Goal: Task Accomplishment & Management: Manage account settings

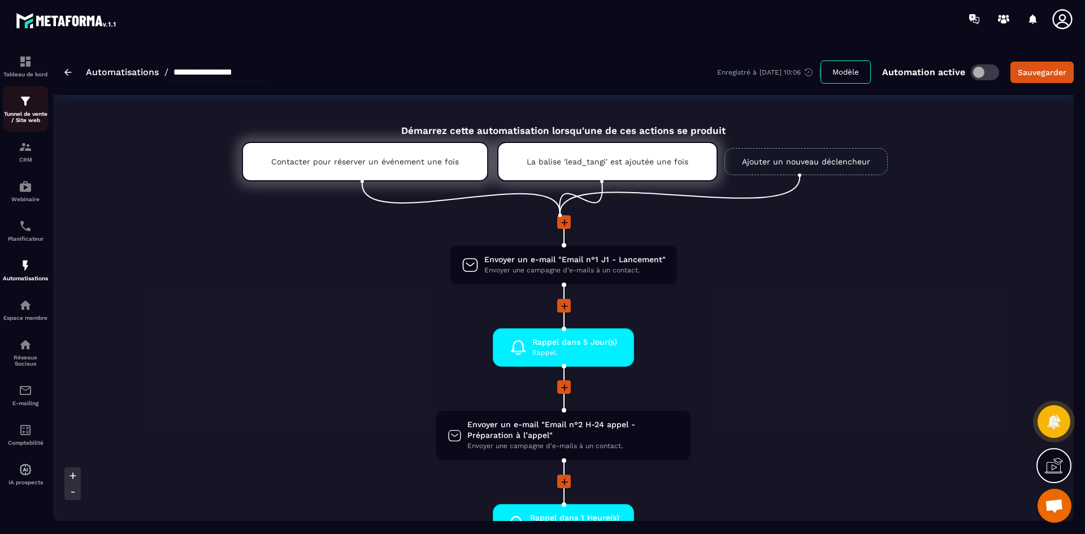
scroll to position [3266, 0]
click at [20, 102] on img at bounding box center [26, 101] width 14 height 14
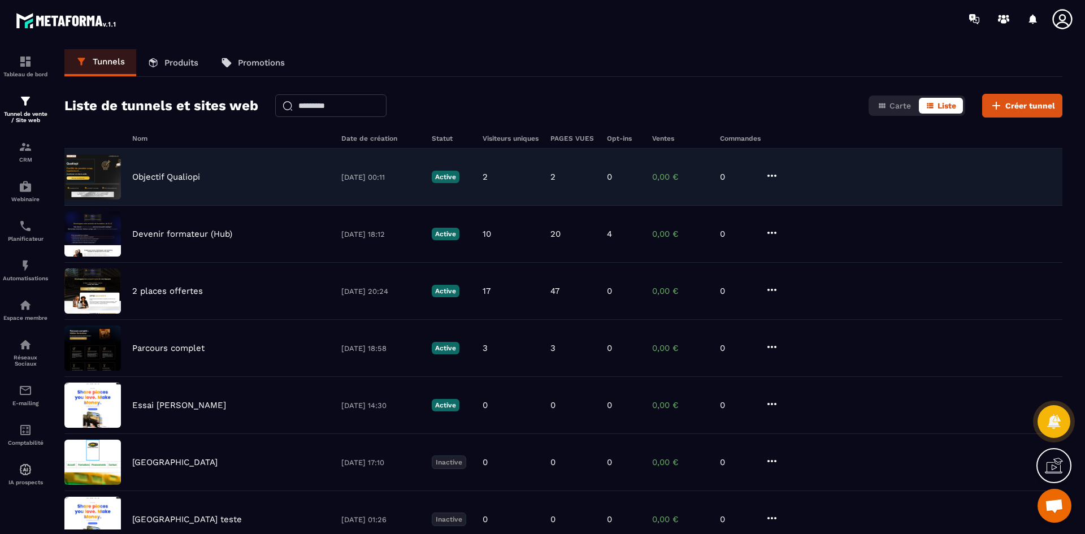
click at [166, 173] on p "Objectif Qualiopi" at bounding box center [166, 177] width 68 height 10
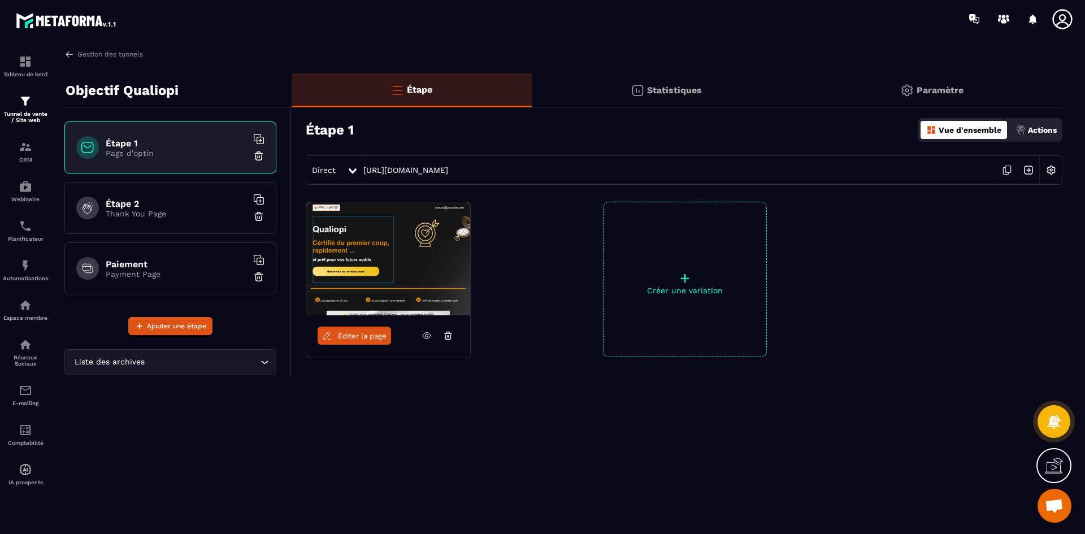
click at [1044, 125] on p "Actions" at bounding box center [1042, 129] width 29 height 9
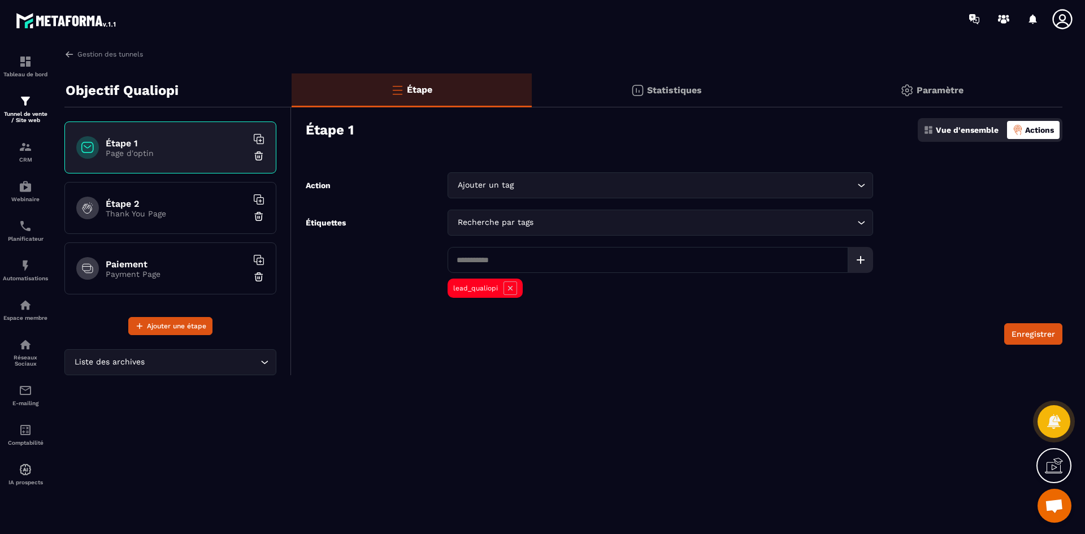
click at [937, 92] on p "Paramètre" at bounding box center [940, 90] width 47 height 11
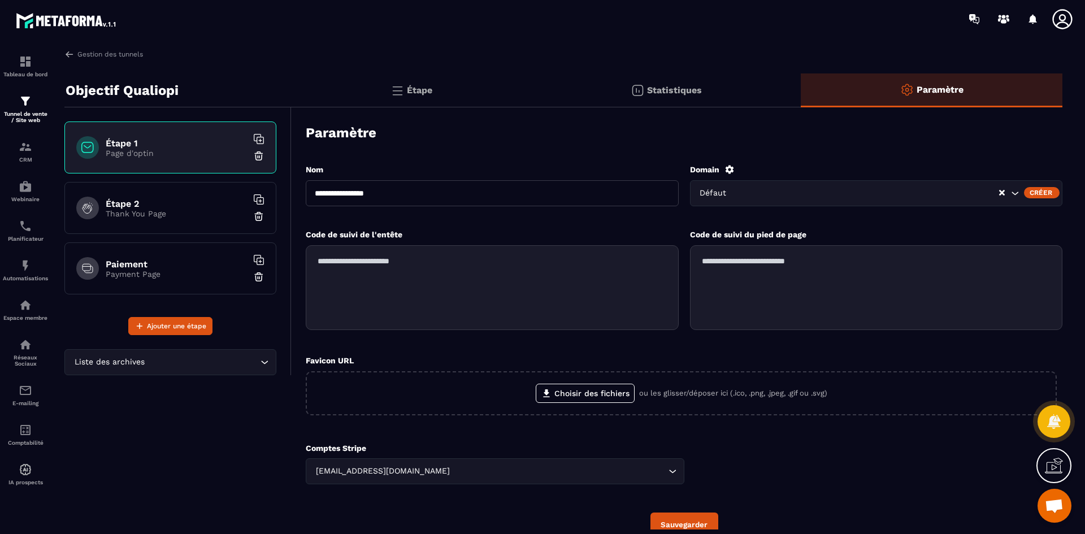
click at [1015, 196] on icon "Search for option" at bounding box center [1014, 193] width 11 height 11
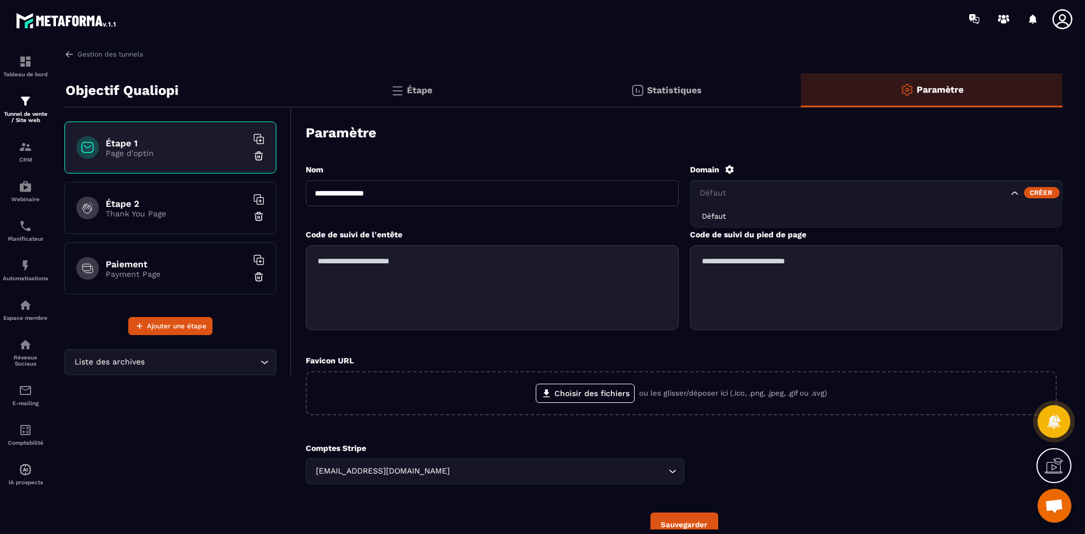
click at [1015, 196] on icon "Search for option" at bounding box center [1014, 193] width 11 height 11
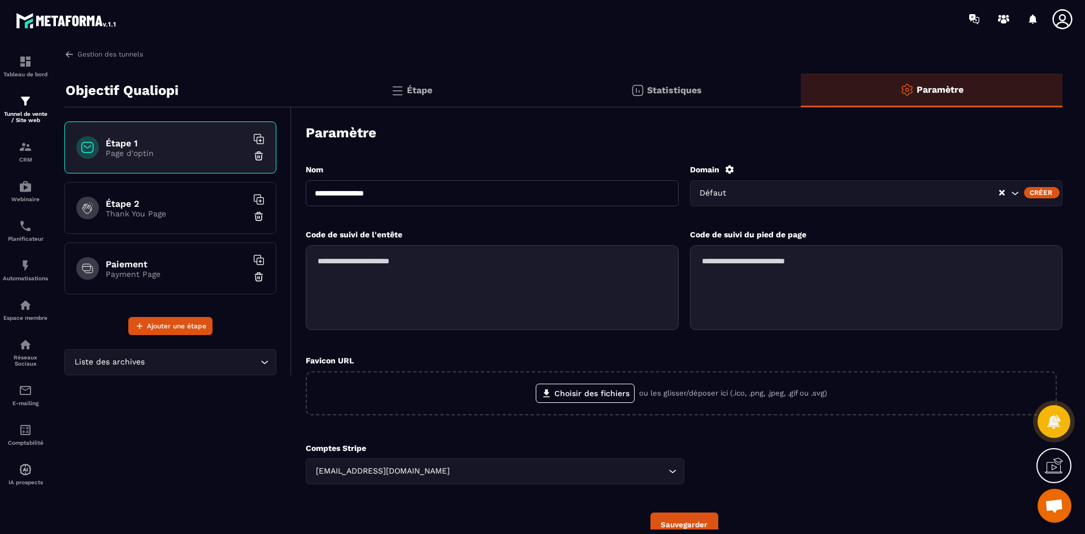
click at [801, 82] on div "Statistiques" at bounding box center [932, 90] width 262 height 34
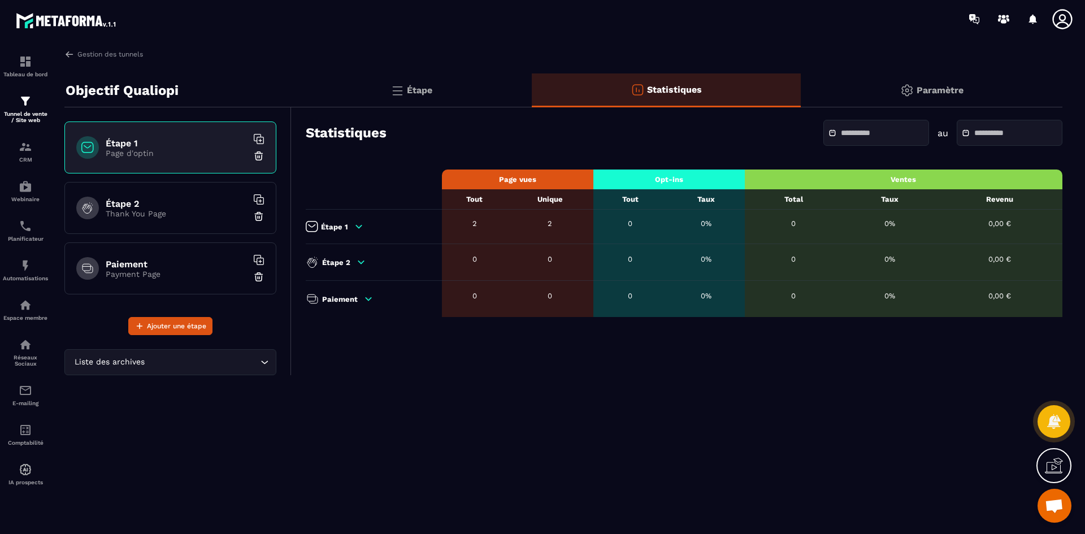
click at [411, 86] on p "Étape" at bounding box center [419, 90] width 25 height 11
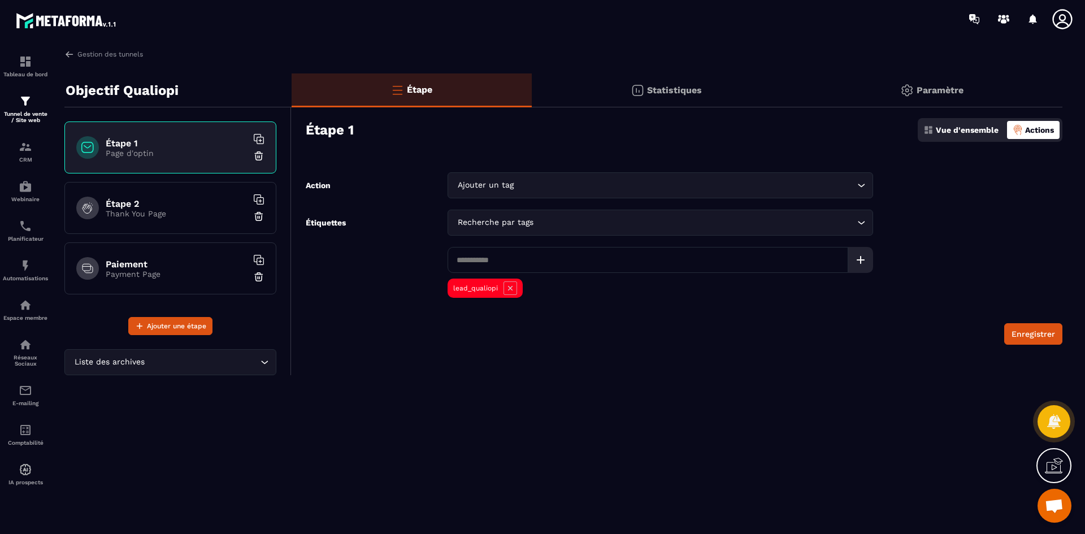
click at [1039, 125] on p "Actions" at bounding box center [1039, 129] width 29 height 9
click at [1039, 134] on p "Actions" at bounding box center [1039, 129] width 29 height 9
click at [962, 129] on p "Vue d'ensemble" at bounding box center [967, 129] width 63 height 9
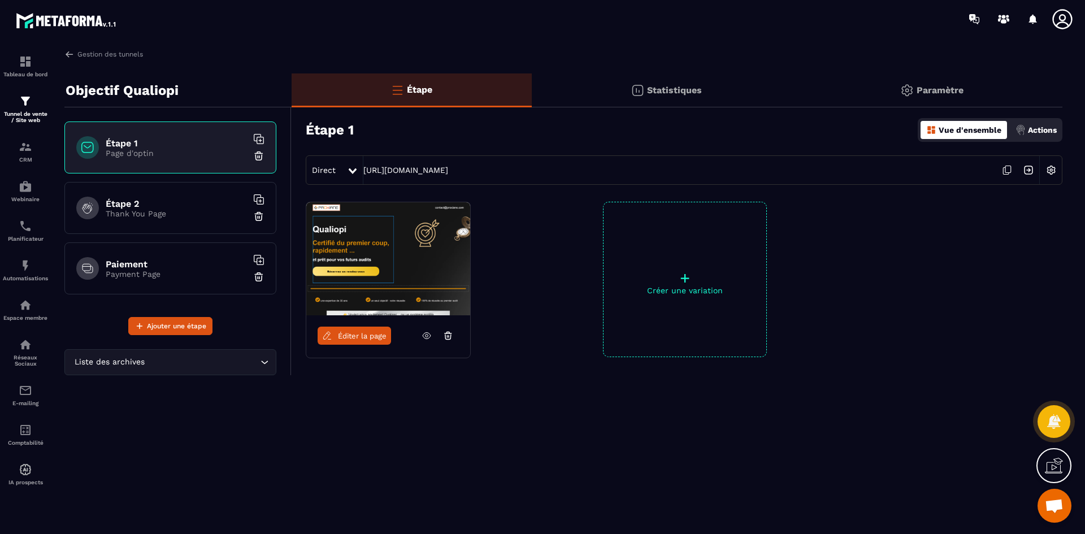
click at [117, 59] on div "Gestion des tunnels Objectif Qualiopi Étape 1 Page d'optin Étape 2 Thank You Pa…" at bounding box center [563, 289] width 1021 height 480
click at [121, 50] on link "Gestion des tunnels" at bounding box center [103, 54] width 79 height 10
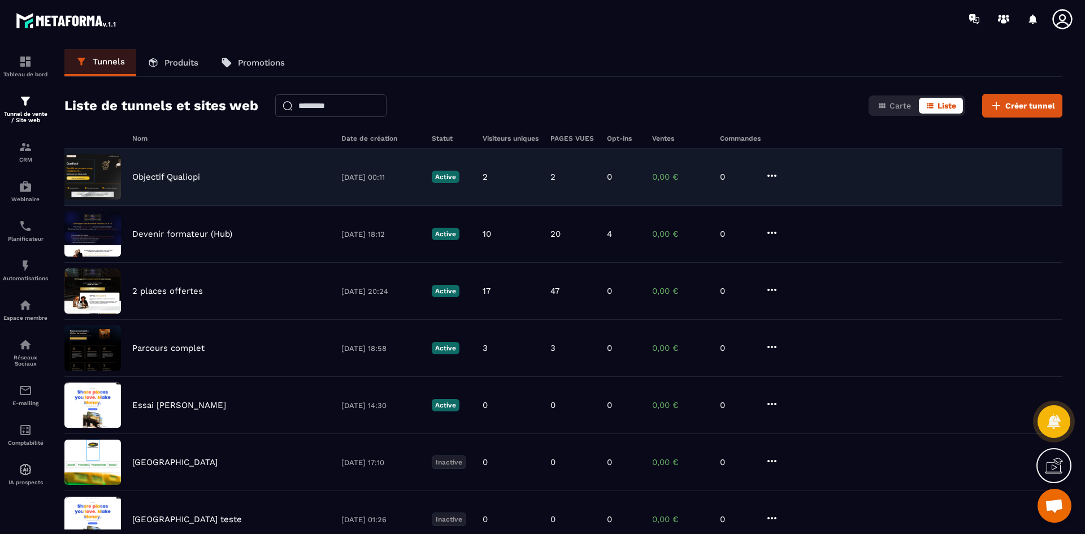
click at [765, 206] on div "Objectif Qualiopi [DATE] 00:11 Active 2 2 0 0,00 € 0" at bounding box center [563, 234] width 998 height 57
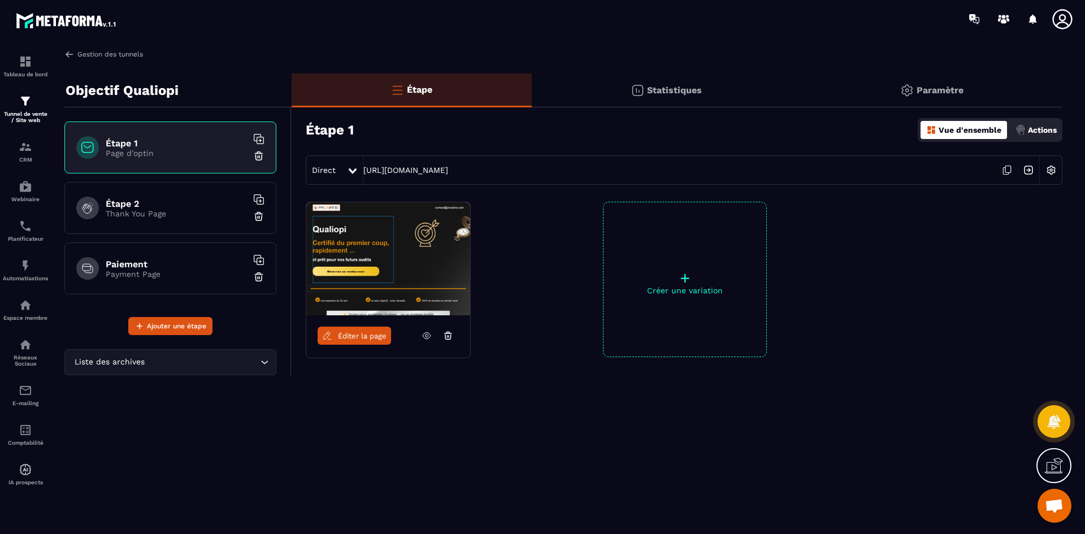
click at [121, 55] on link "Gestion des tunnels" at bounding box center [103, 54] width 79 height 10
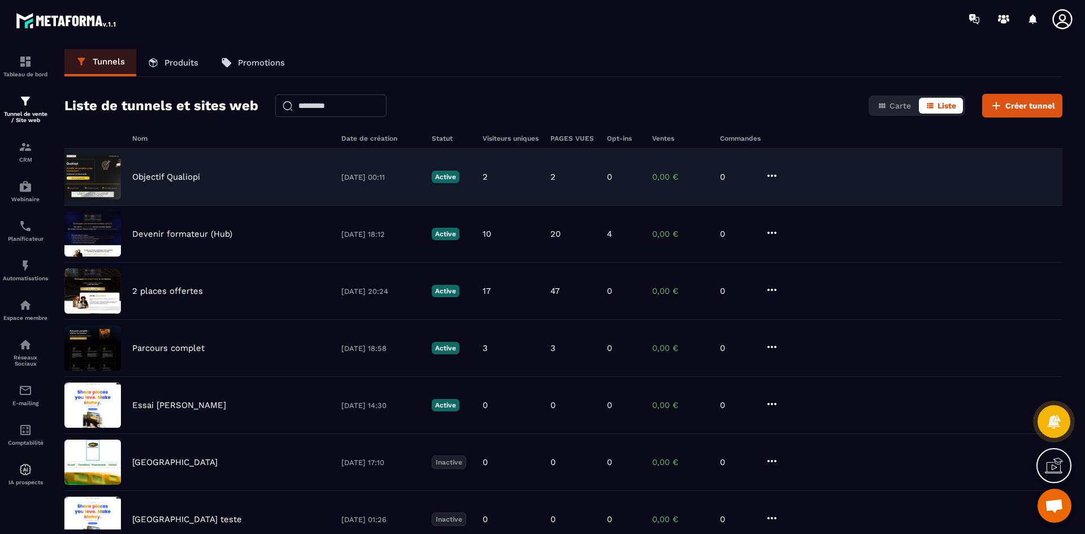
click at [774, 174] on icon at bounding box center [772, 176] width 14 height 14
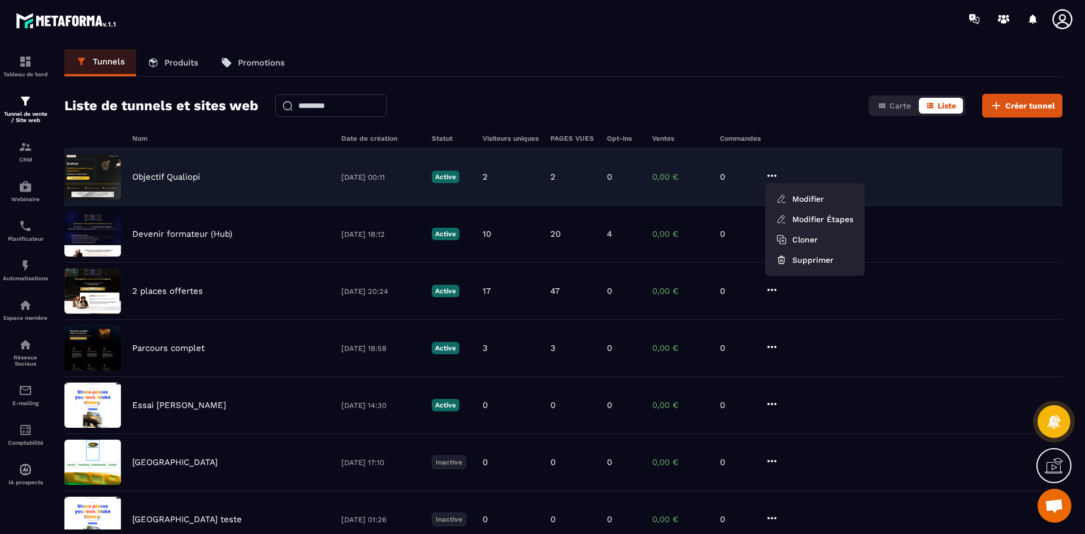
click at [778, 171] on icon at bounding box center [772, 176] width 14 height 14
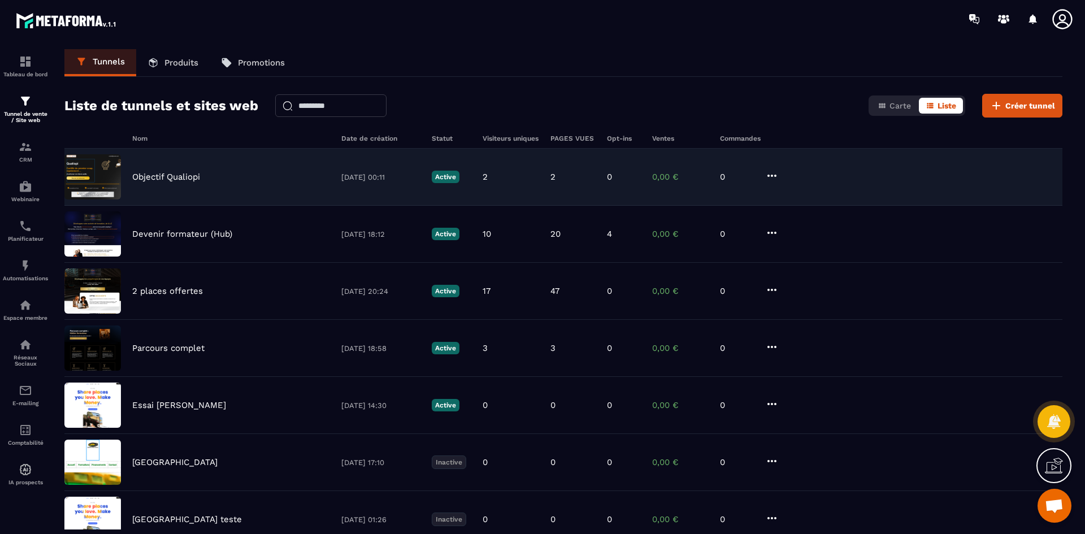
click at [172, 206] on div "Objectif Qualiopi [DATE] 00:11 Active 2 2 0 0,00 € 0" at bounding box center [563, 234] width 998 height 57
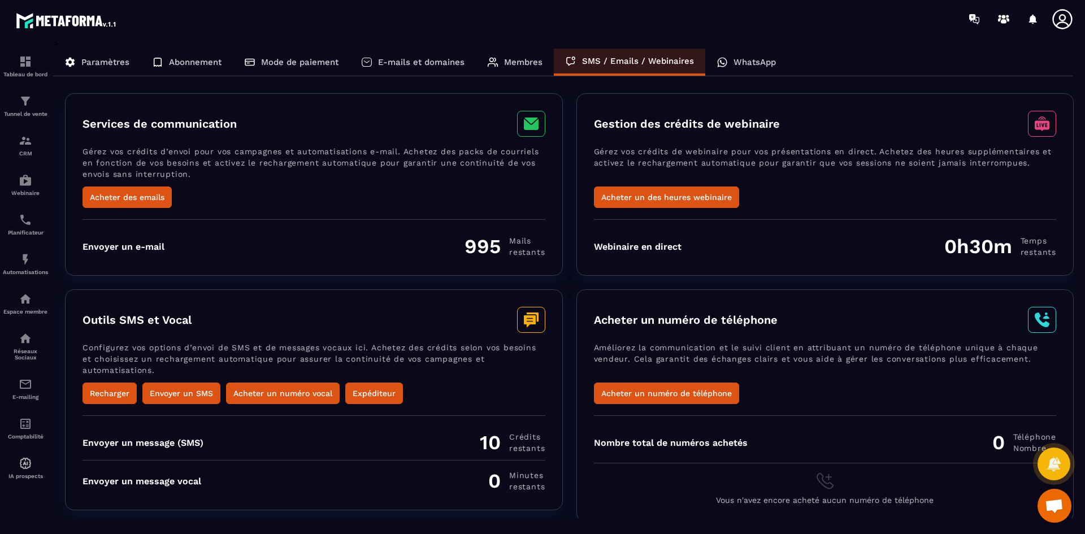
scroll to position [3266, 0]
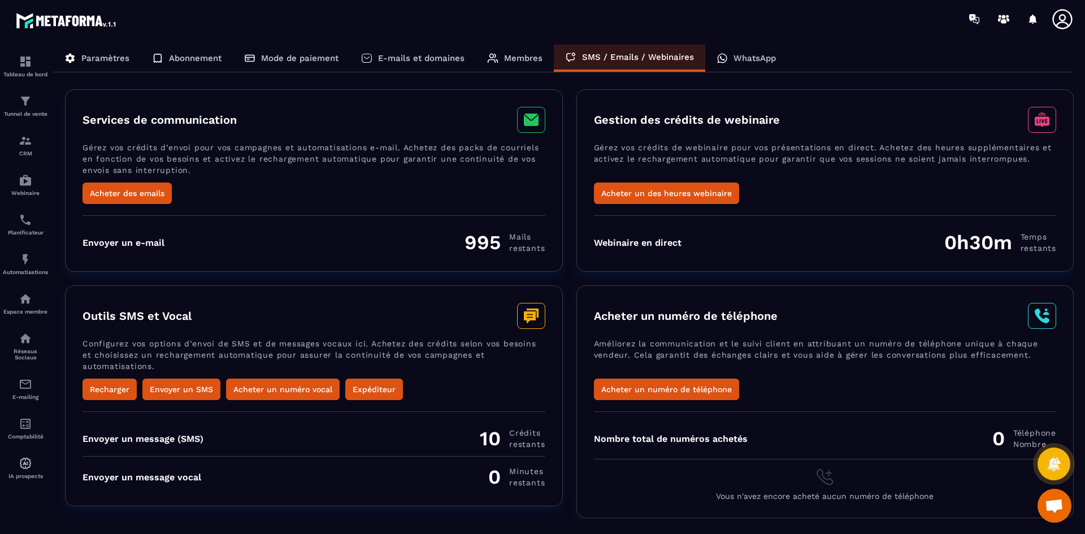
click at [511, 55] on p "Membres" at bounding box center [523, 58] width 38 height 10
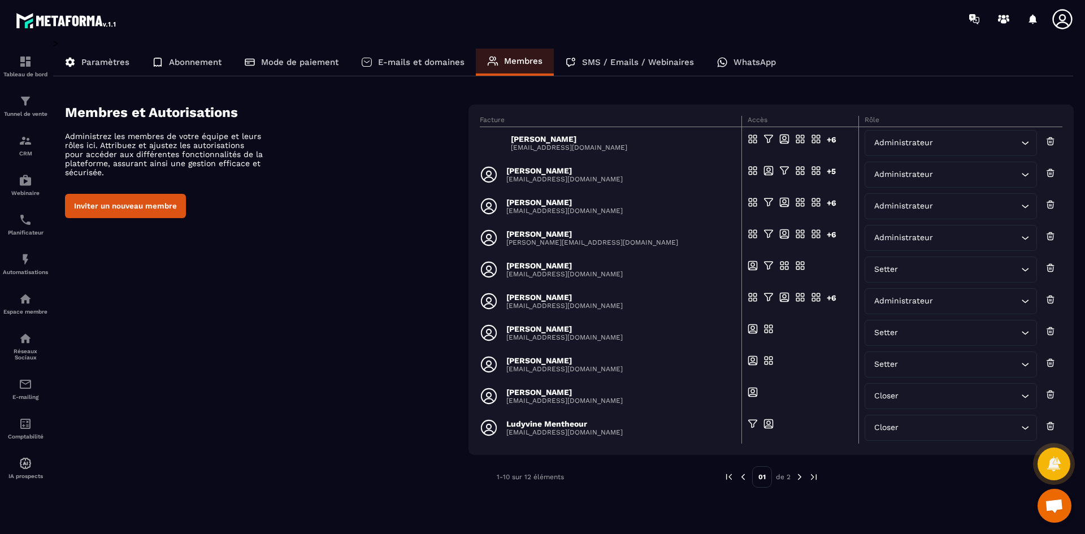
click at [160, 200] on button "Inviter un nouveau membre" at bounding box center [125, 206] width 121 height 24
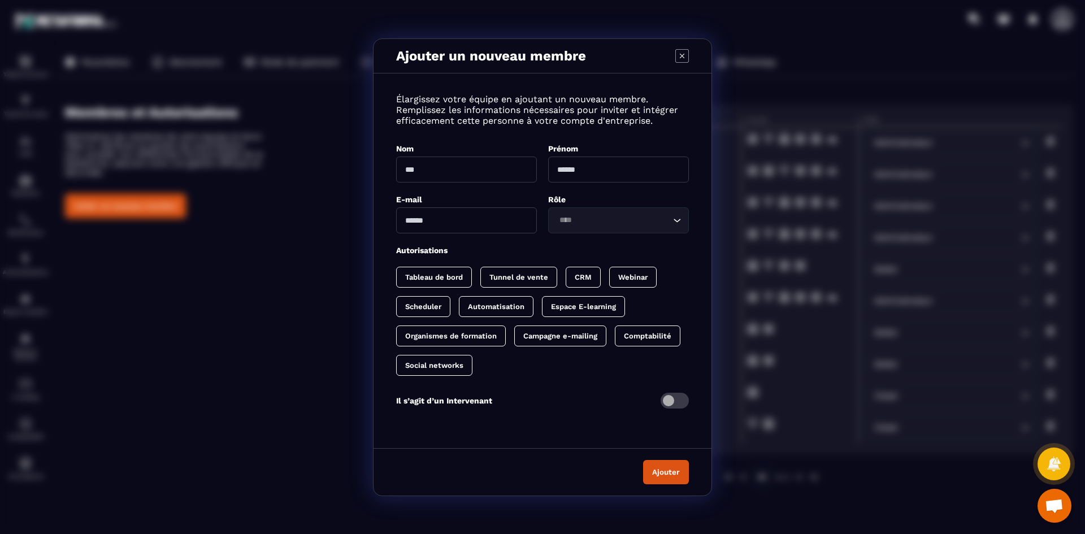
click at [489, 168] on input "Modal window" at bounding box center [466, 170] width 141 height 26
type input "********"
type input "*"
type input "********"
drag, startPoint x: 489, startPoint y: 168, endPoint x: 372, endPoint y: 163, distance: 116.6
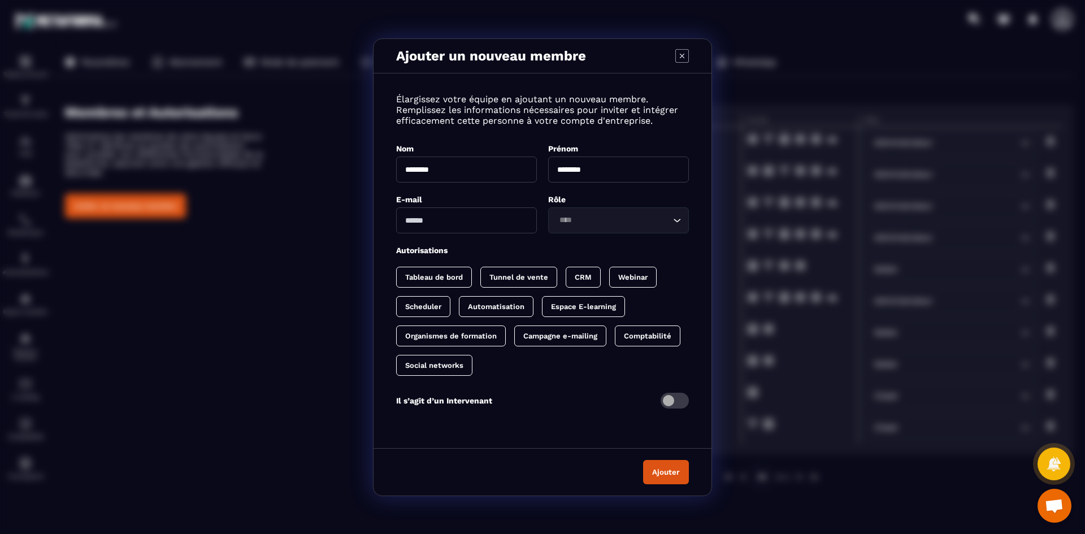
click at [372, 163] on div "Ajouter un nouveau membre Élargissez votre équipe en ajoutant un nouveau membre…" at bounding box center [542, 267] width 1085 height 534
type input "*********"
click at [424, 220] on input "Modal window" at bounding box center [466, 220] width 141 height 26
paste input "**********"
type input "**********"
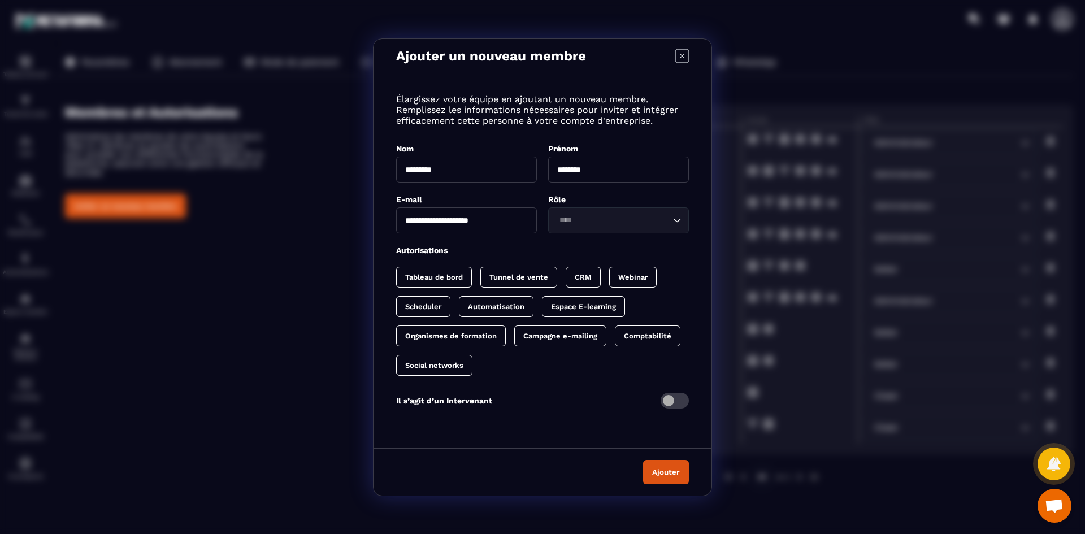
click at [679, 220] on icon "Search for option" at bounding box center [676, 220] width 11 height 11
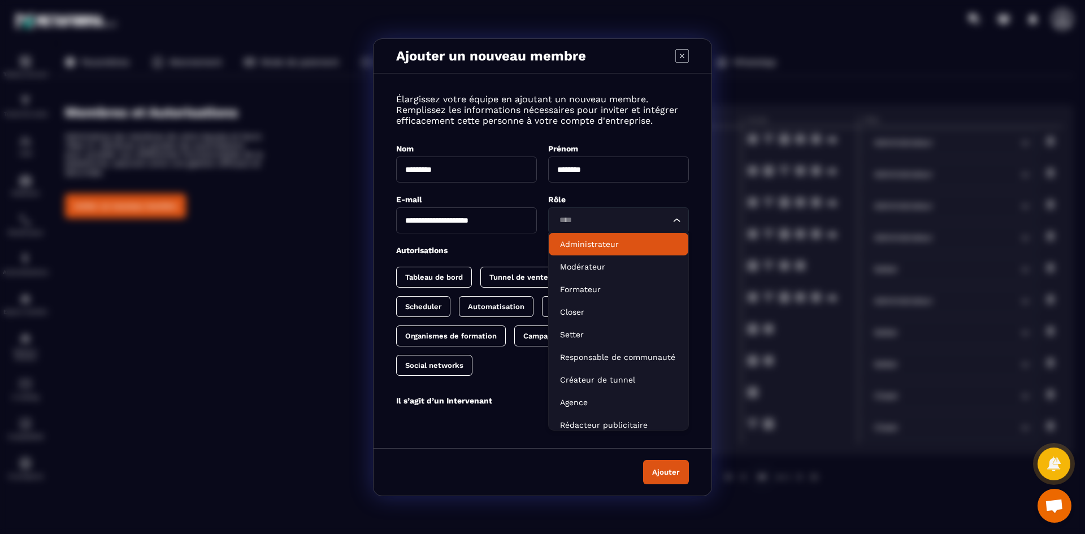
click at [637, 242] on p "Administrateur" at bounding box center [618, 243] width 117 height 11
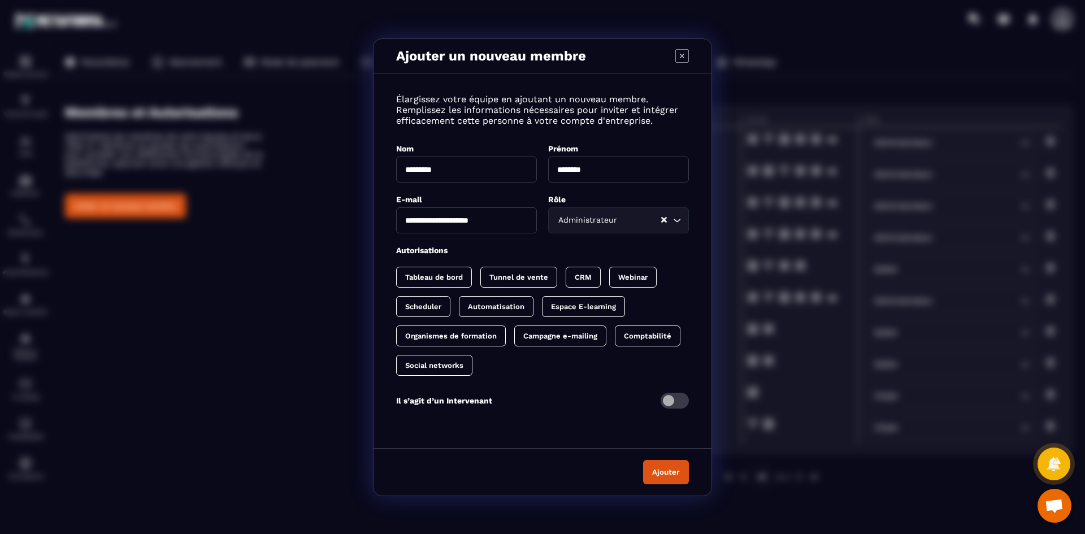
click at [440, 281] on p "Tableau de bord" at bounding box center [434, 277] width 58 height 8
click at [533, 273] on p "Tunnel de vente" at bounding box center [530, 277] width 59 height 8
click at [632, 276] on div "CRM" at bounding box center [655, 277] width 47 height 21
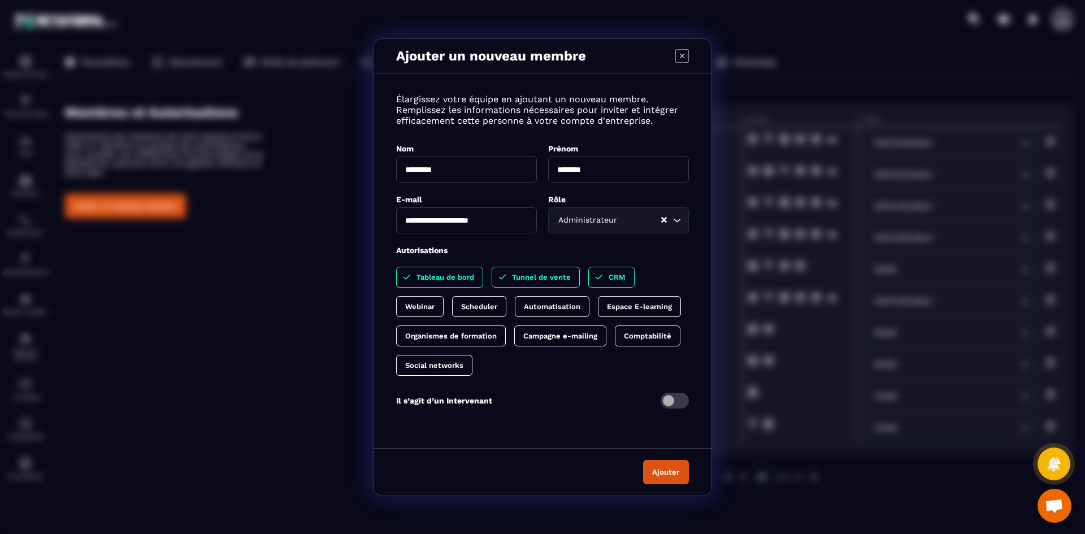
click at [506, 326] on div "Espace E-learning" at bounding box center [451, 336] width 110 height 21
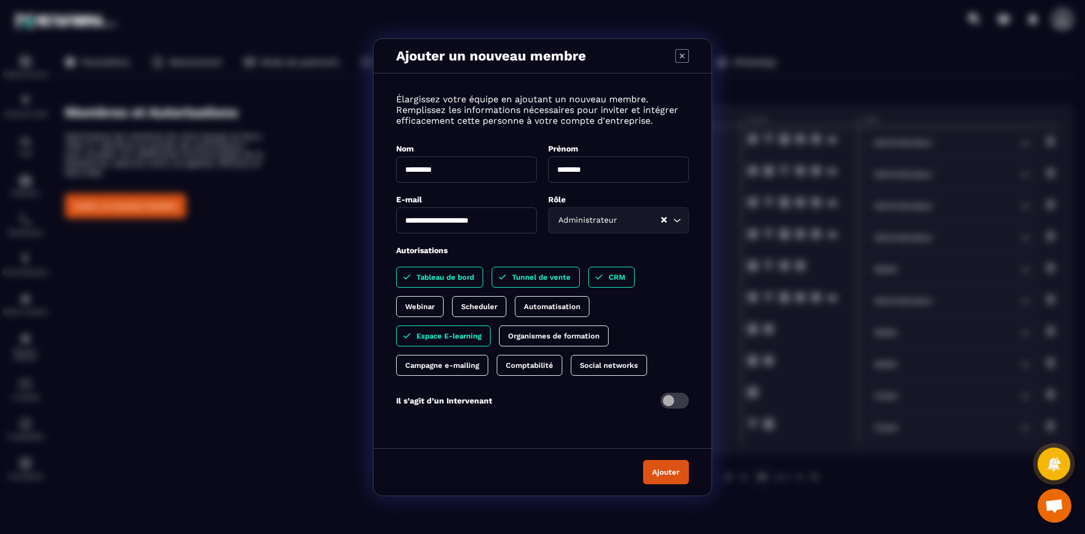
click at [604, 361] on p "Social networks" at bounding box center [609, 365] width 58 height 8
click at [528, 368] on p "Comptabilité" at bounding box center [529, 365] width 47 height 8
click at [488, 355] on div "Organismes de formation" at bounding box center [442, 365] width 92 height 21
click at [534, 307] on p "Automatisation" at bounding box center [552, 306] width 57 height 8
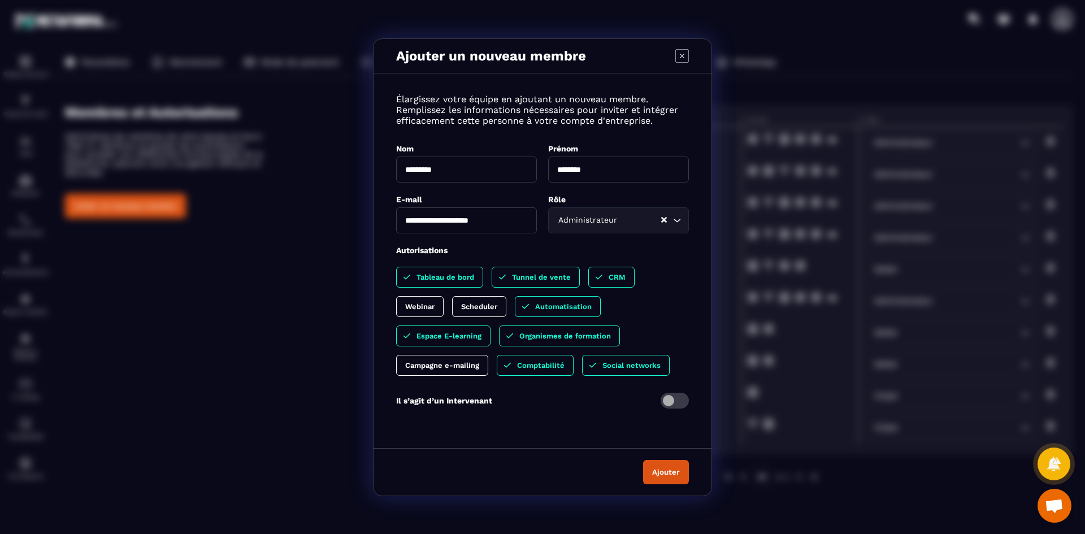
click at [476, 309] on p "Scheduler" at bounding box center [479, 306] width 36 height 8
click at [418, 304] on p "Webinar" at bounding box center [419, 306] width 29 height 8
click at [497, 372] on div "Campagne e-mailing" at bounding box center [535, 365] width 77 height 21
click at [673, 479] on button "Ajouter" at bounding box center [666, 472] width 46 height 24
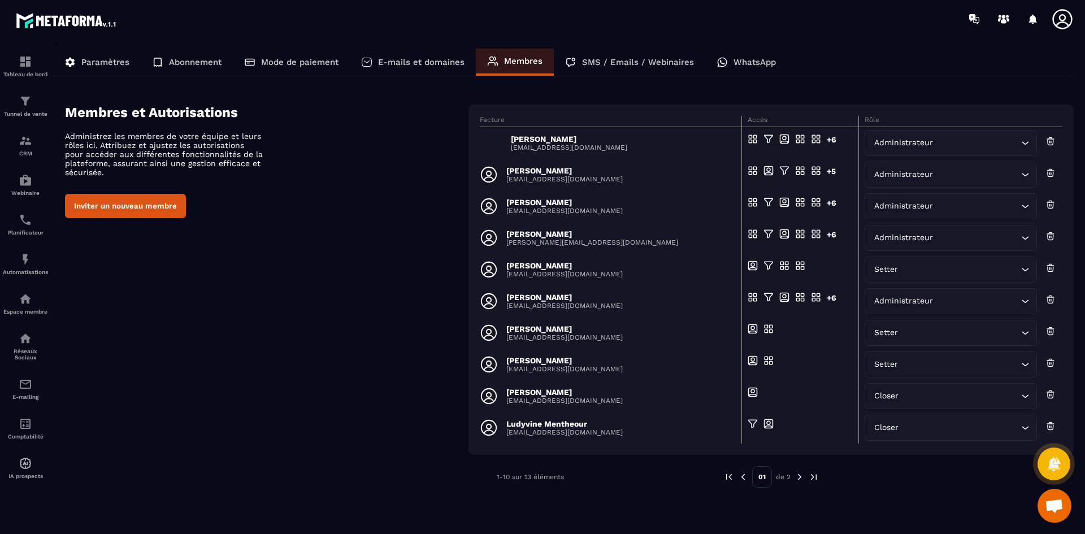
click at [763, 61] on p "WhatsApp" at bounding box center [755, 62] width 42 height 10
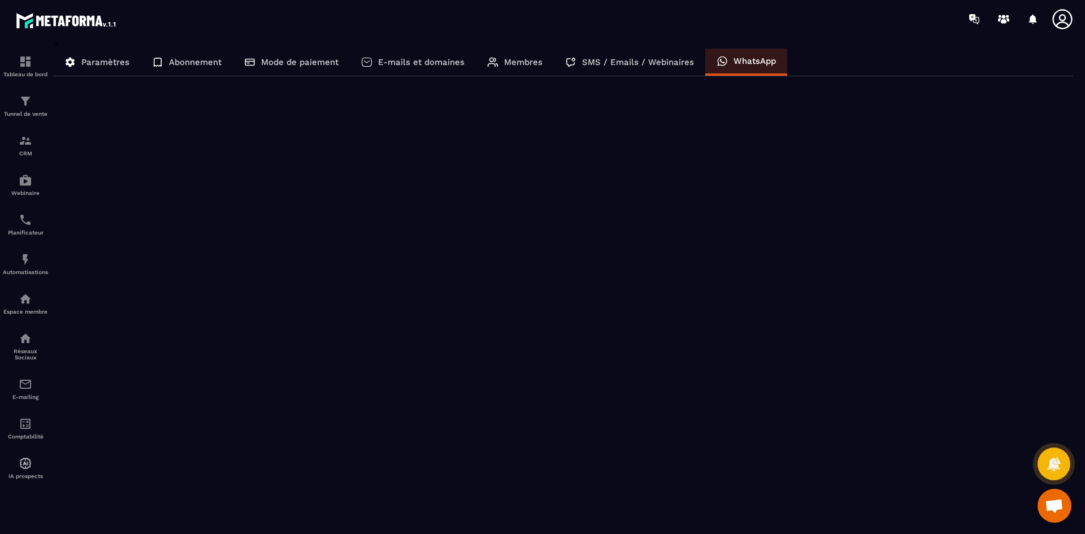
click at [639, 58] on p "SMS / Emails / Webinaires" at bounding box center [638, 62] width 112 height 10
